Goal: Book appointment/travel/reservation

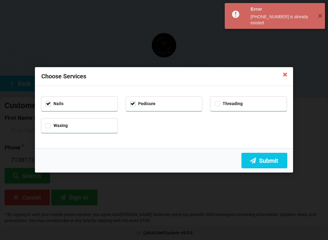
click at [77, 100] on div "Nails" at bounding box center [80, 103] width 68 height 7
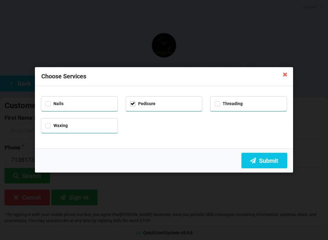
click at [81, 102] on div "Nails" at bounding box center [80, 103] width 68 height 7
checkbox input "true"
click at [263, 161] on button "Submit" at bounding box center [265, 161] width 46 height 16
click at [286, 69] on icon at bounding box center [286, 74] width 10 height 10
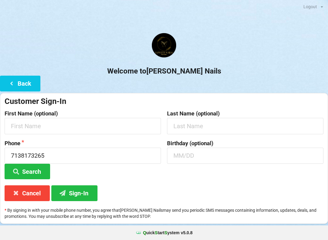
click at [22, 82] on button "Back" at bounding box center [20, 84] width 40 height 16
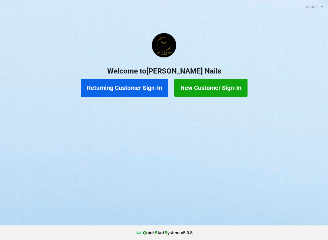
click at [225, 82] on button "New Customer Sign-In" at bounding box center [210, 88] width 73 height 18
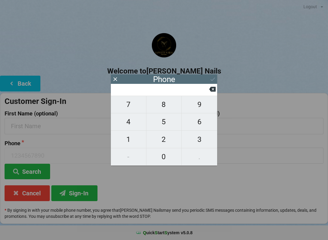
click at [163, 141] on span "2" at bounding box center [164, 139] width 35 height 13
type input "2"
click at [202, 104] on span "9" at bounding box center [200, 104] width 36 height 13
type input "29"
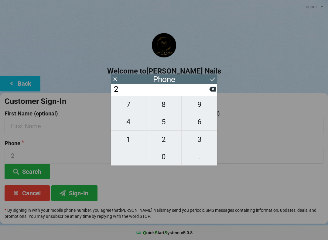
type input "29"
click at [166, 158] on span "0" at bounding box center [164, 156] width 35 height 13
type input "290"
click at [199, 107] on span "9" at bounding box center [200, 104] width 36 height 13
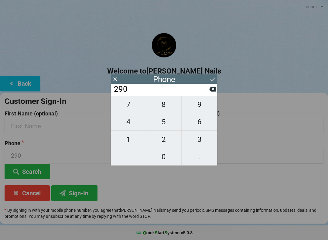
type input "2909"
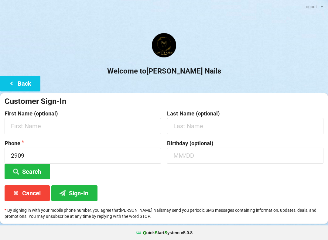
click at [159, 185] on div "Customer Sign-In First Name (optional) Last Name (optional) Phone 2909 Search B…" at bounding box center [164, 158] width 328 height 131
click at [26, 170] on button "Search" at bounding box center [28, 172] width 46 height 16
click at [28, 166] on button "Search" at bounding box center [28, 172] width 46 height 16
click at [75, 195] on button "Sign-In" at bounding box center [74, 193] width 46 height 16
click at [74, 196] on button "Sign-In" at bounding box center [74, 193] width 46 height 16
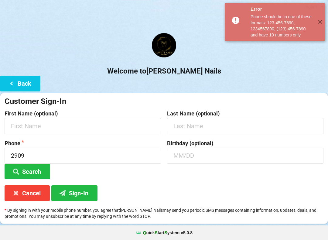
click at [33, 195] on button "Cancel" at bounding box center [27, 193] width 45 height 16
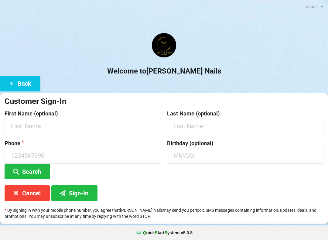
click at [74, 194] on button "Sign-In" at bounding box center [74, 193] width 46 height 16
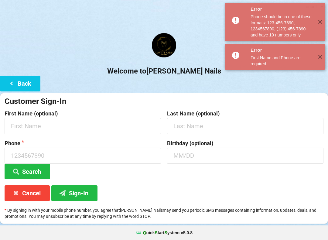
click at [34, 193] on button "Cancel" at bounding box center [27, 193] width 45 height 16
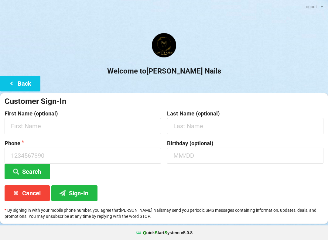
click at [28, 195] on button "Cancel" at bounding box center [27, 193] width 45 height 16
click at [28, 88] on button "Back" at bounding box center [20, 84] width 40 height 16
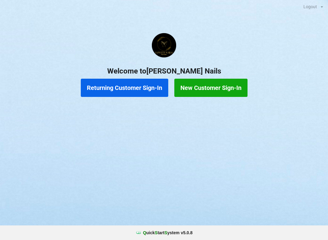
click at [143, 88] on button "Returning Customer Sign-In" at bounding box center [125, 88] width 88 height 18
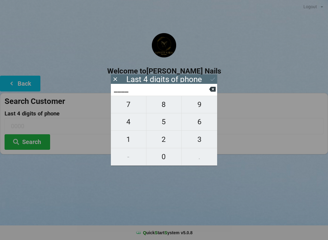
click at [168, 139] on span "2" at bounding box center [164, 139] width 35 height 13
type input "2___"
click at [205, 105] on span "9" at bounding box center [200, 104] width 36 height 13
type input "29__"
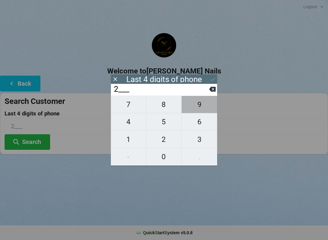
type input "29__"
click at [169, 157] on span "0" at bounding box center [164, 156] width 35 height 13
type input "290_"
click at [205, 105] on span "9" at bounding box center [200, 104] width 36 height 13
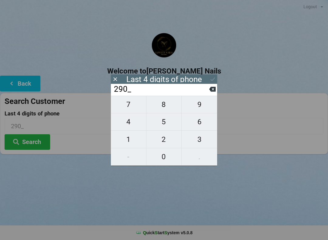
type input "2909"
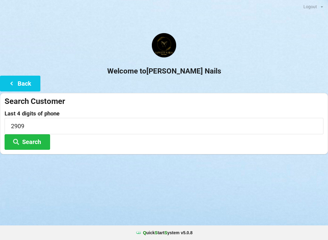
click at [25, 143] on button "Search" at bounding box center [28, 142] width 46 height 16
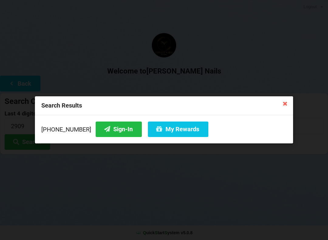
click at [110, 131] on button "Sign-In" at bounding box center [119, 130] width 46 height 16
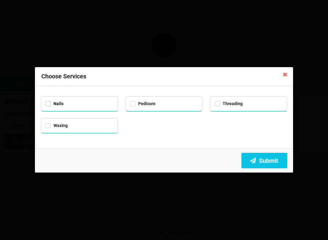
click at [62, 103] on label "Nails" at bounding box center [55, 103] width 18 height 5
checkbox input "true"
click at [133, 100] on div "Pedicure" at bounding box center [164, 103] width 68 height 7
checkbox input "true"
click at [69, 103] on div "Nails" at bounding box center [80, 103] width 68 height 7
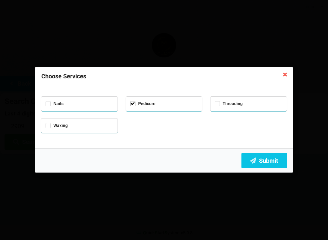
checkbox input "false"
click at [271, 161] on button "Submit" at bounding box center [265, 161] width 46 height 16
